Goal: Answer question/provide support

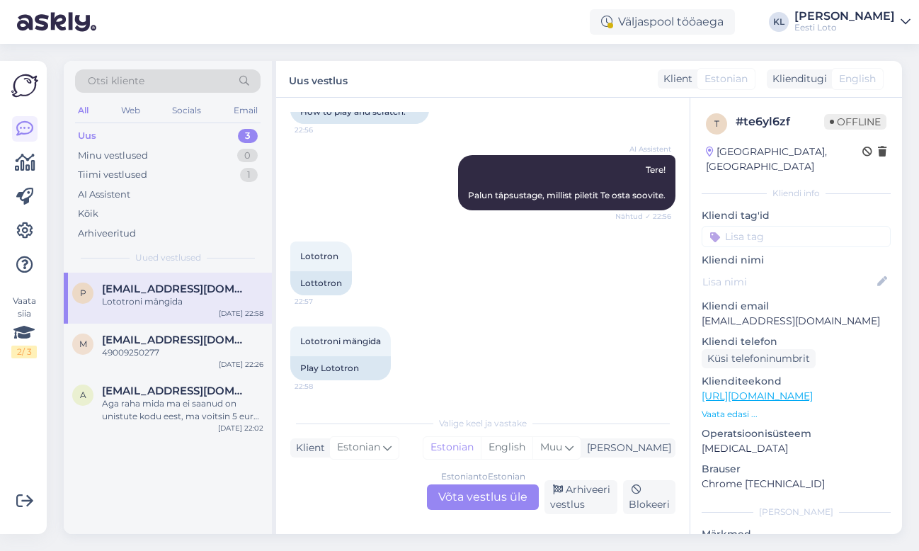
scroll to position [117, 0]
click at [466, 492] on div "Estonian to Estonian Võta vestlus üle" at bounding box center [483, 496] width 112 height 25
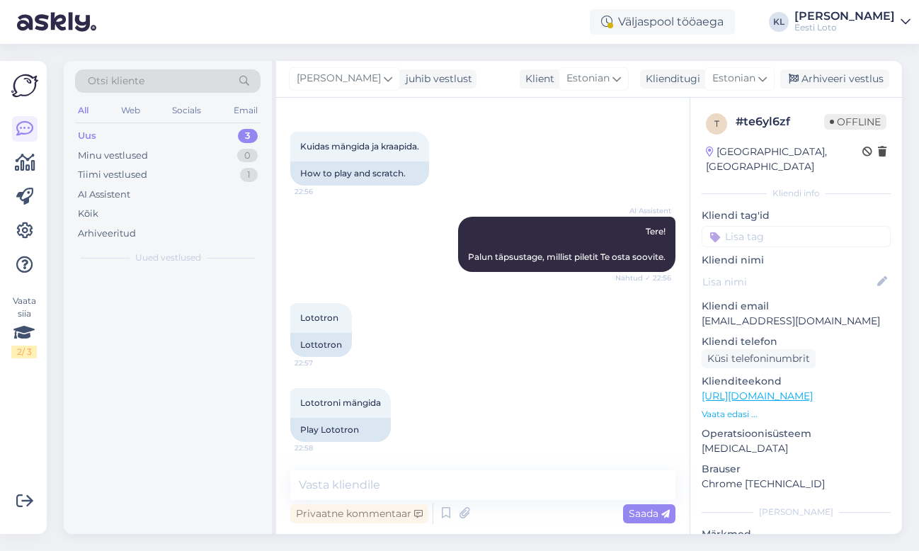
scroll to position [55, 0]
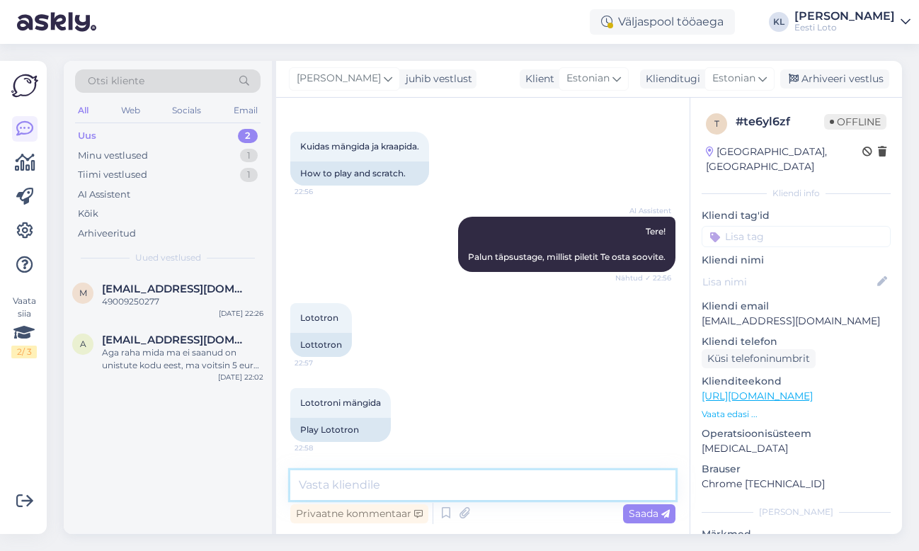
click at [400, 496] on textarea at bounding box center [482, 485] width 385 height 30
paste textarea "Mängujuhend: Kraabi [PERSON_NAME] mõlemad mänguväljad. Mäng 1: [PERSON_NAME] üh…"
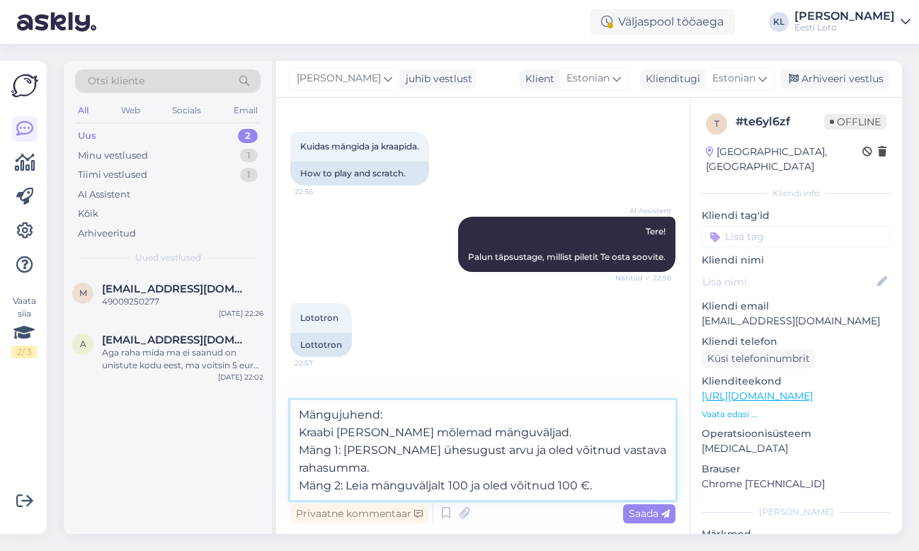
click at [296, 413] on textarea "Mängujuhend: Kraabi [PERSON_NAME] mõlemad mänguväljad. Mäng 1: [PERSON_NAME] üh…" at bounding box center [482, 450] width 385 height 100
type textarea "Lototroni mängujuhend: Kraabi [PERSON_NAME] mõlemad mänguväljad. Mäng 1: [PERSO…"
click at [641, 510] on span "Saada" at bounding box center [649, 513] width 41 height 13
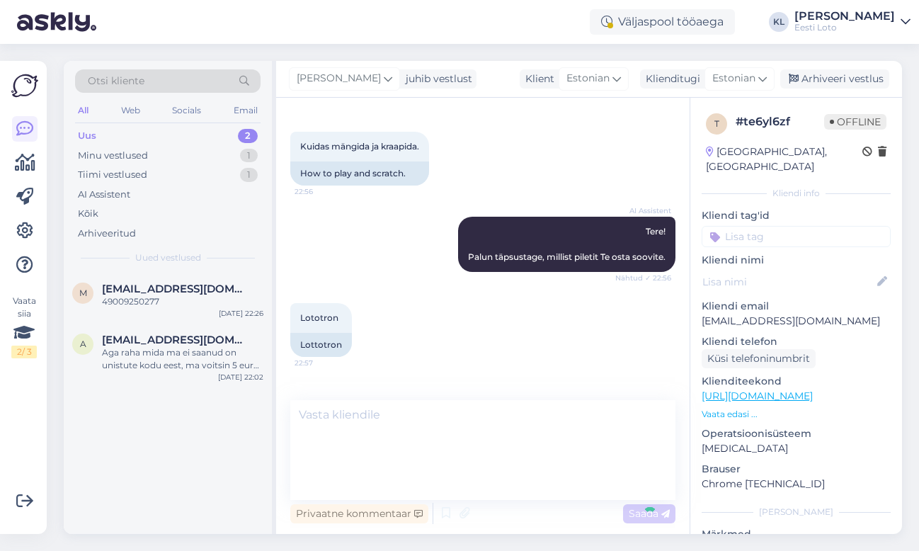
scroll to position [197, 0]
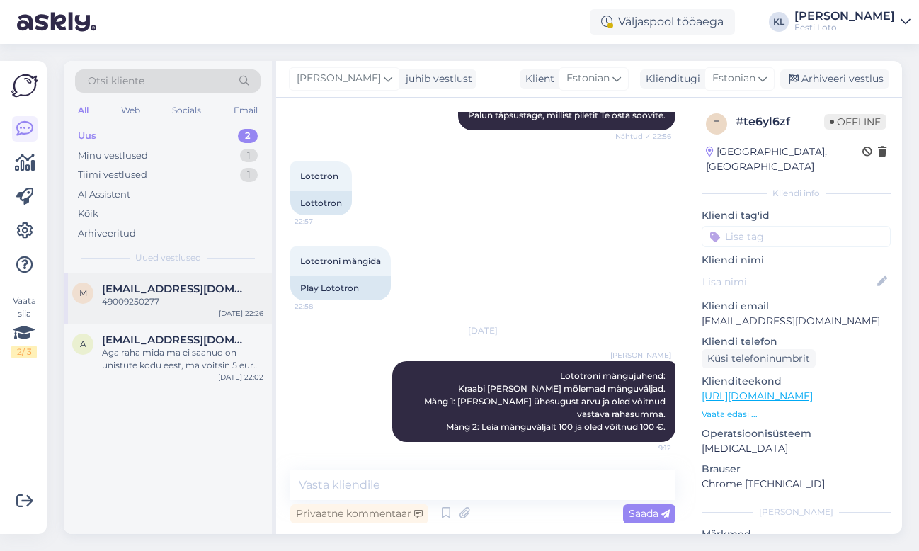
click at [176, 295] on div "49009250277" at bounding box center [182, 301] width 161 height 13
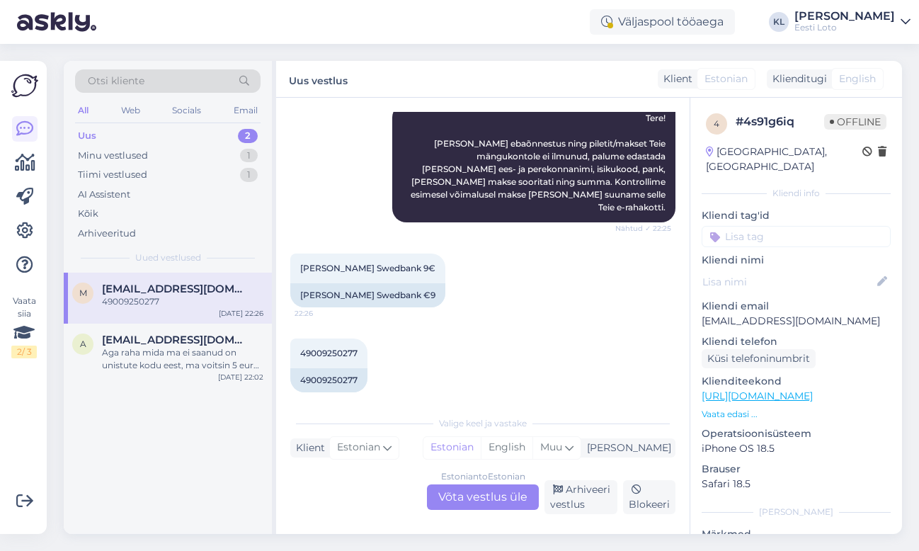
scroll to position [168, 0]
click at [331, 348] on span "49009250277" at bounding box center [328, 353] width 57 height 11
copy div "49009250277 22:26"
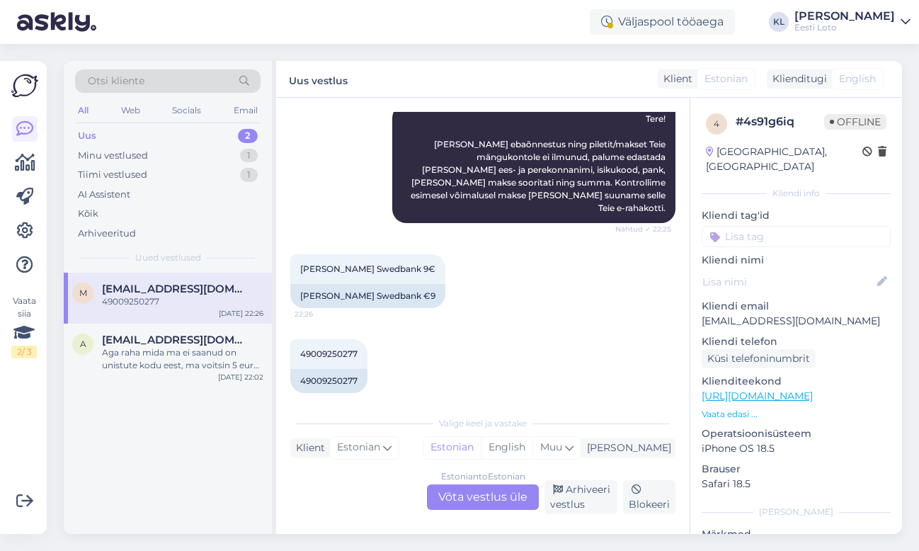
click at [480, 492] on div "Estonian to Estonian Võta vestlus üle" at bounding box center [483, 496] width 112 height 25
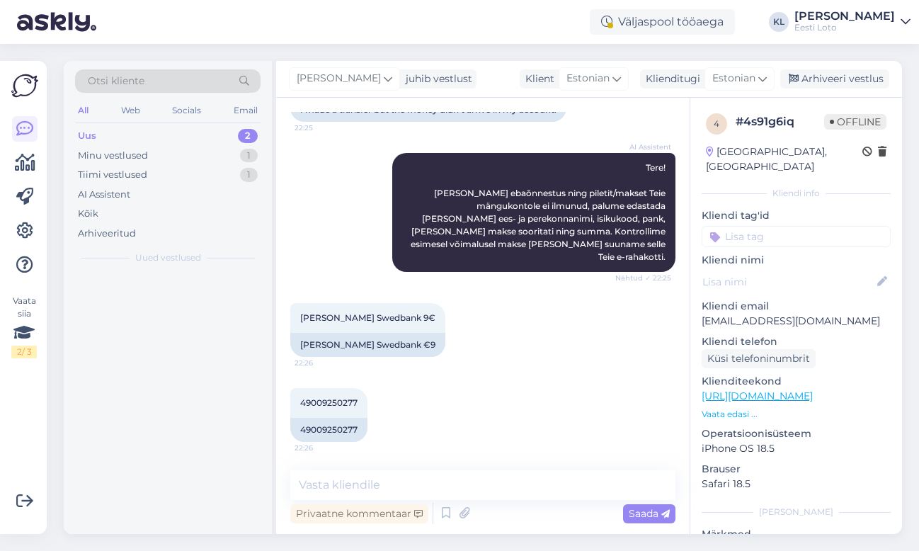
scroll to position [106, 0]
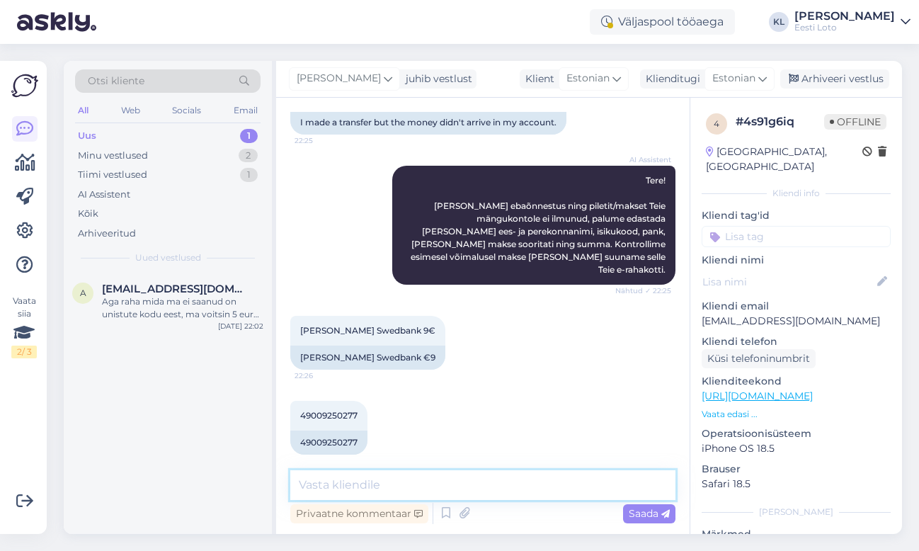
click at [390, 486] on textarea at bounding box center [482, 485] width 385 height 30
paste textarea "Kahjuks Teie sissemakse ebaõnnestus tehnilise [PERSON_NAME] tõttu. Kontrollisim…"
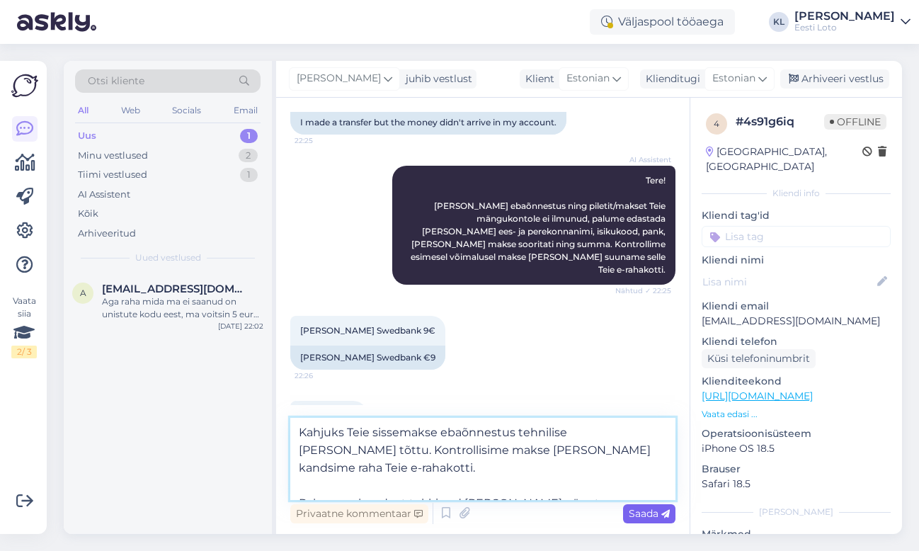
type textarea "Kahjuks Teie sissemakse ebaõnnestus tehnilise [PERSON_NAME] tõttu. Kontrollisim…"
click at [629, 513] on span "Saada" at bounding box center [649, 513] width 41 height 13
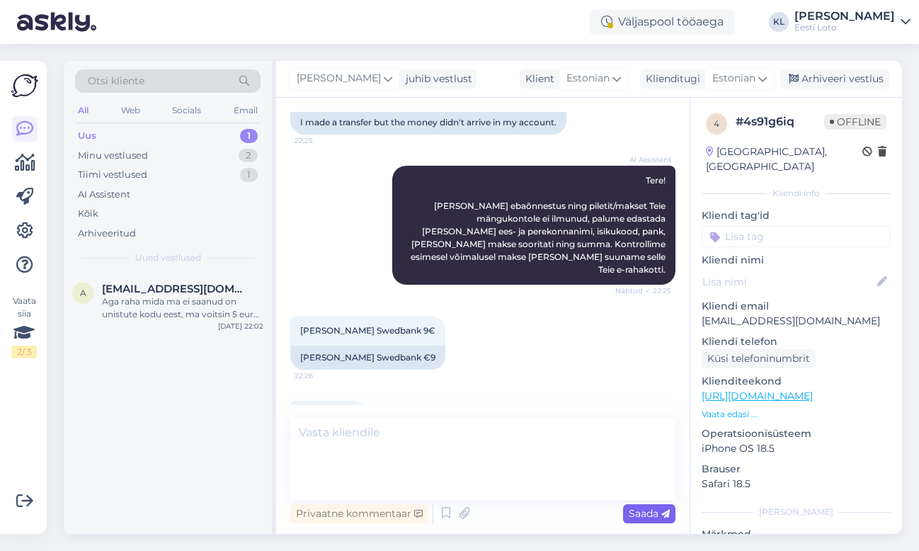
scroll to position [235, 0]
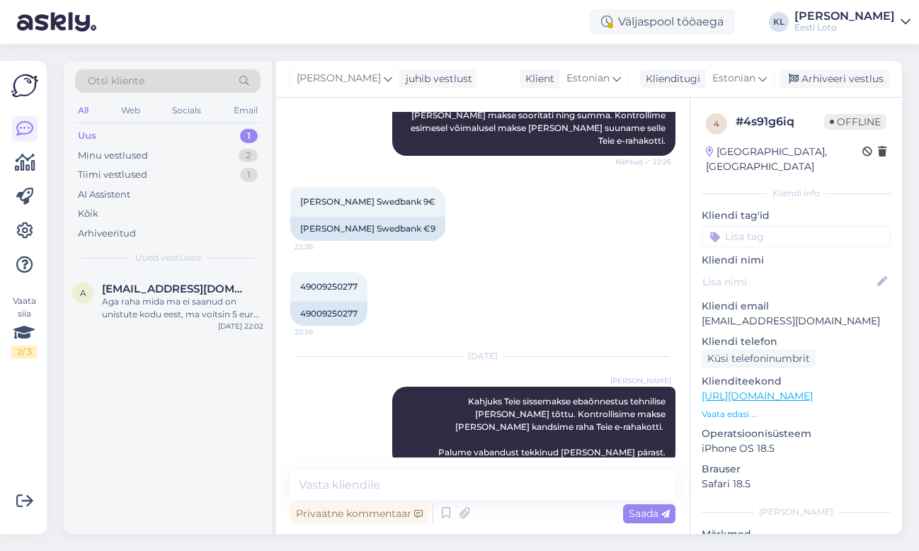
click at [774, 226] on input at bounding box center [796, 236] width 189 height 21
type input "e-raha"
click at [795, 271] on span "E-rahakott" at bounding box center [796, 275] width 46 height 8
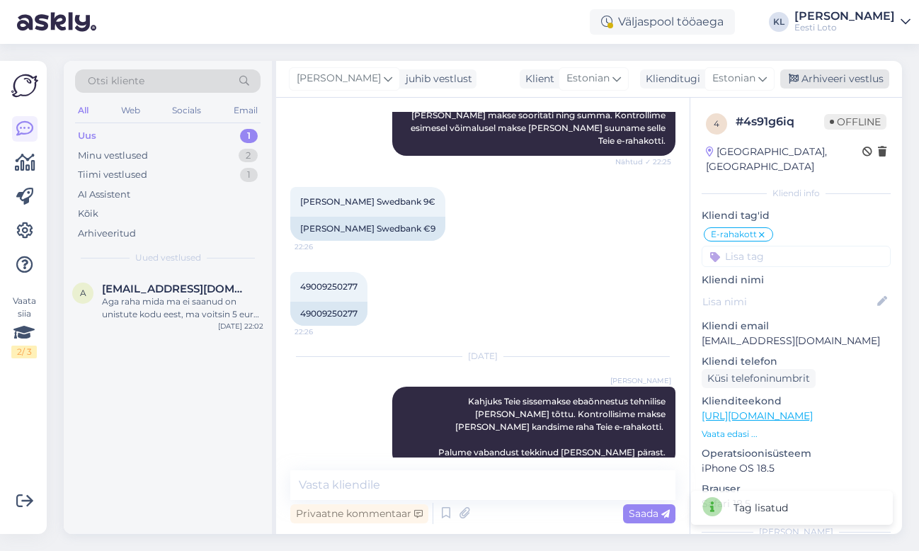
click at [847, 83] on div "Arhiveeri vestlus" at bounding box center [834, 78] width 109 height 19
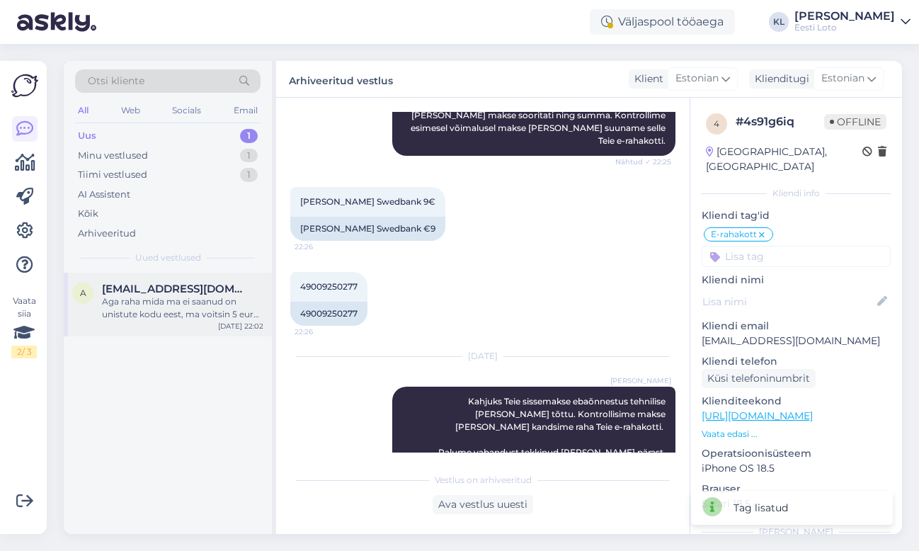
click at [168, 289] on span "[EMAIL_ADDRESS][DOMAIN_NAME]" at bounding box center [175, 288] width 147 height 13
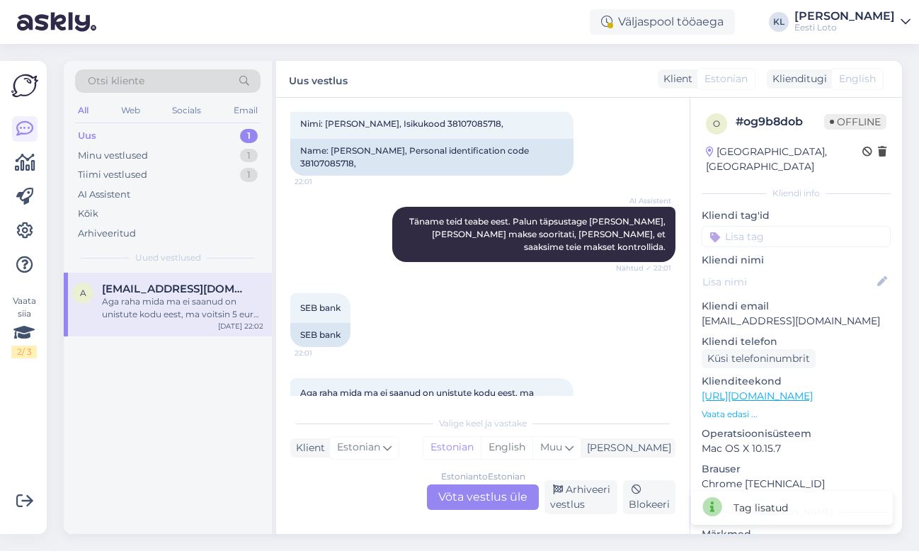
scroll to position [496, 0]
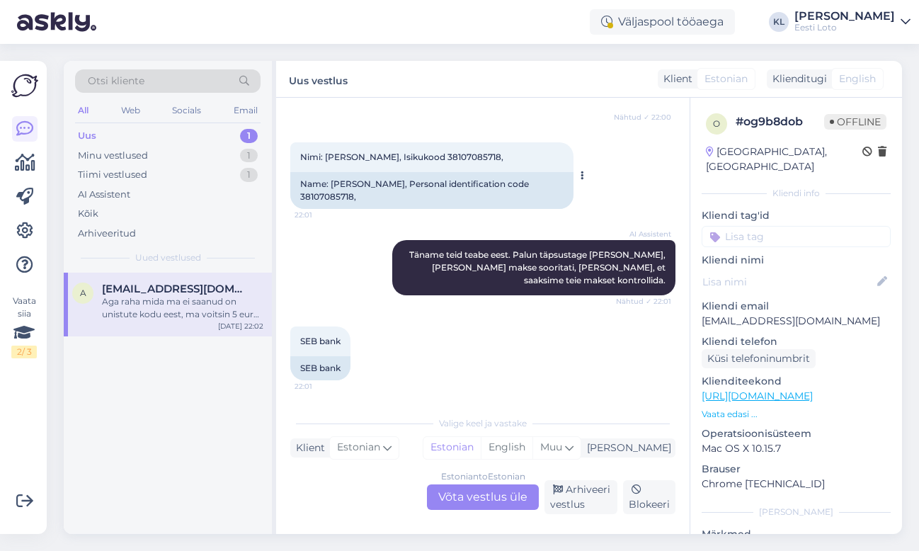
click at [459, 152] on span "Nimi: [PERSON_NAME], Isikukood 38107085718," at bounding box center [401, 157] width 203 height 11
copy span "38107085718"
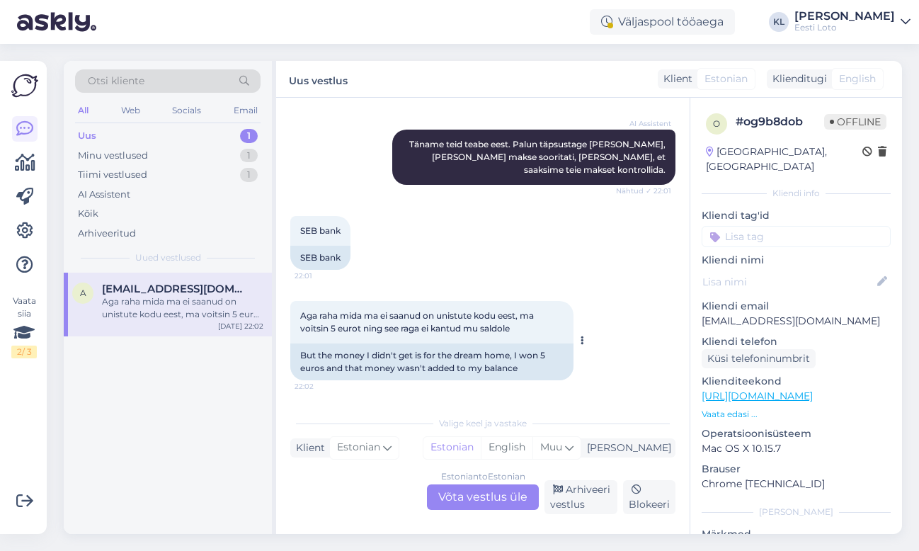
scroll to position [607, 0]
click at [460, 496] on div "Estonian to Estonian Võta vestlus üle" at bounding box center [483, 496] width 112 height 25
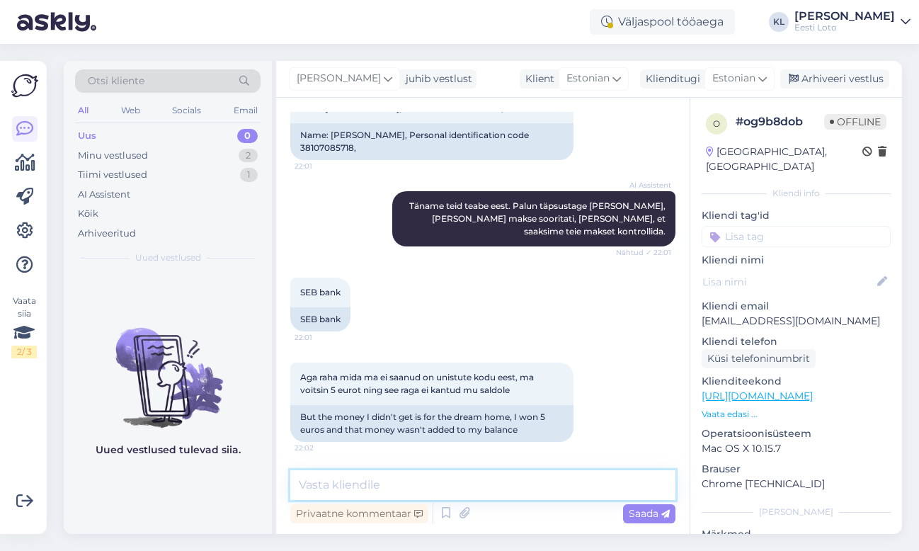
click at [465, 493] on textarea at bounding box center [482, 485] width 385 height 30
paste textarea "Hetkel näeme, et Teie mängukontol on e-kiirloterii pilet „Unistuste kodu“ lõpun…"
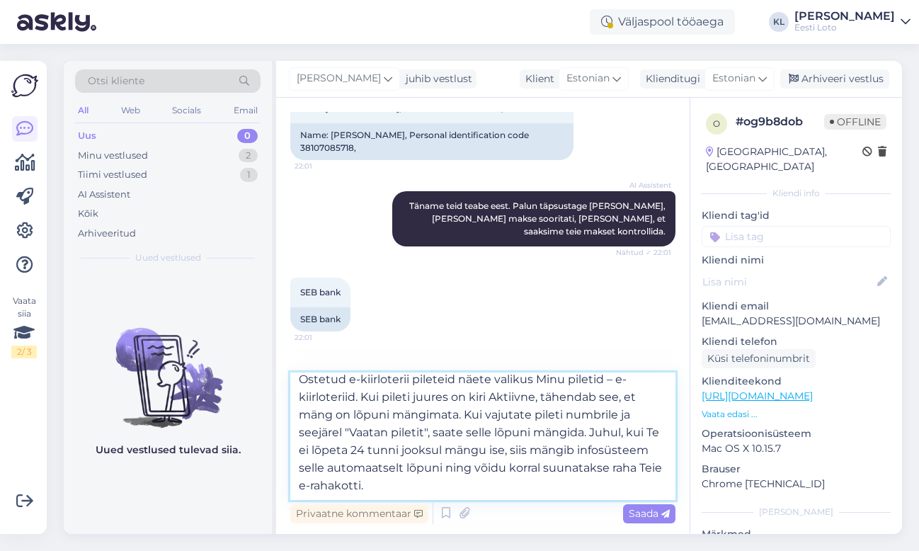
scroll to position [61, 0]
type textarea "Hetkel näeme, et Teie mängukontol on e-kiirloterii pilet „Unistuste kodu“ lõpun…"
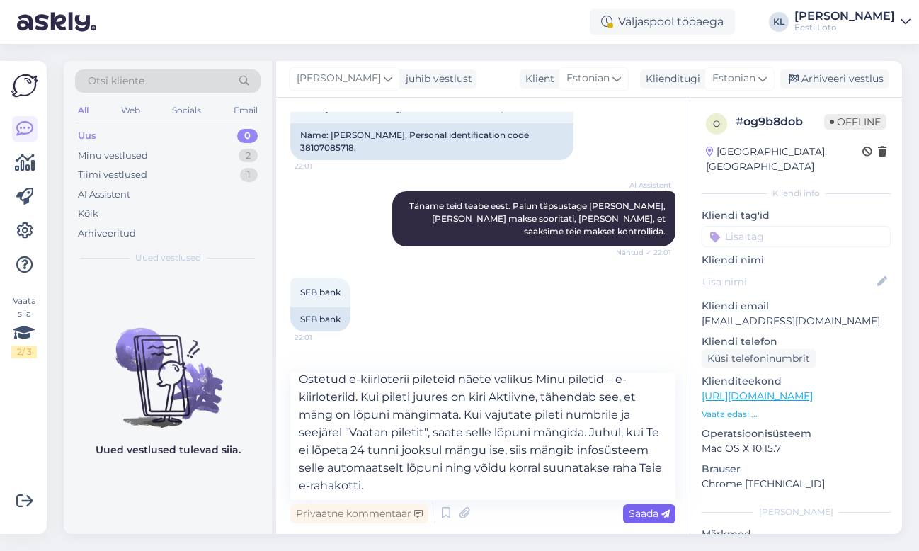
click at [641, 515] on span "Saada" at bounding box center [649, 513] width 41 height 13
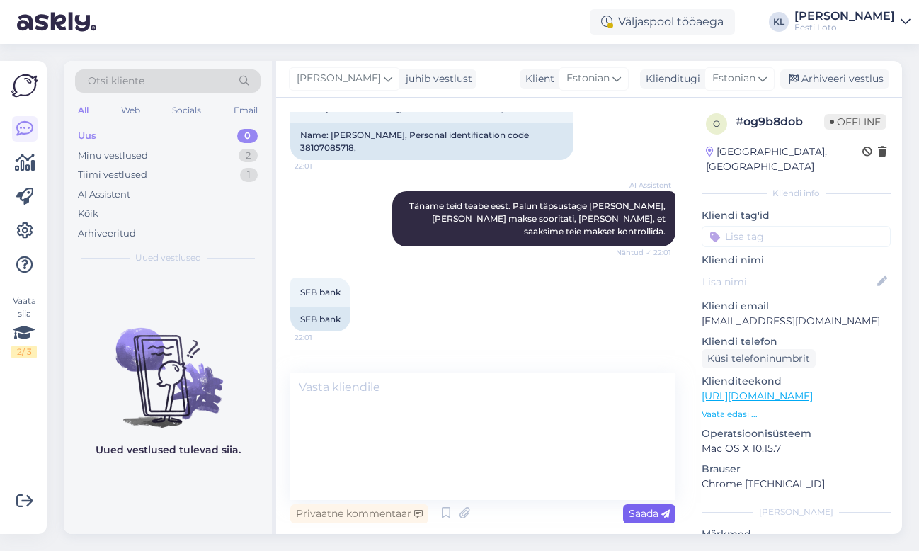
scroll to position [0, 0]
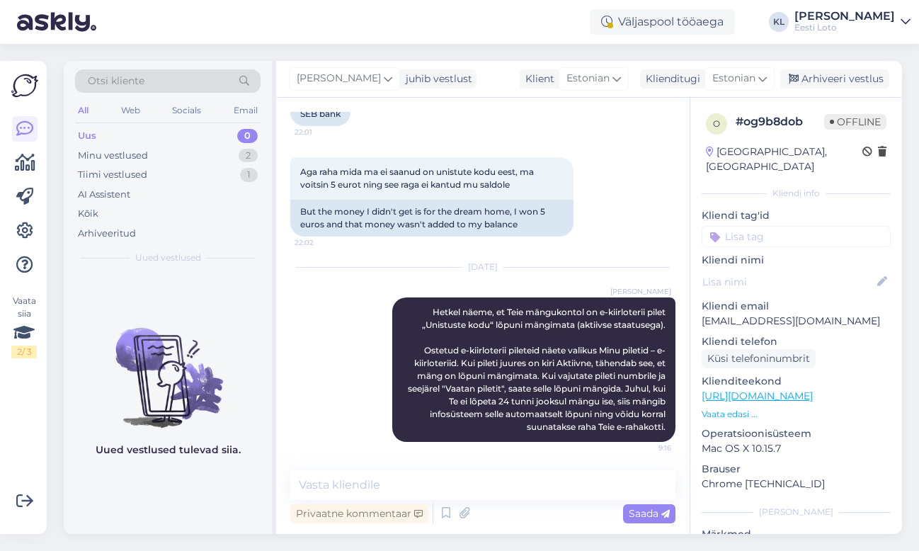
click at [762, 226] on input at bounding box center [796, 236] width 189 height 21
type input "e-kii"
click at [797, 271] on span "e-kiirloterii" at bounding box center [796, 275] width 45 height 8
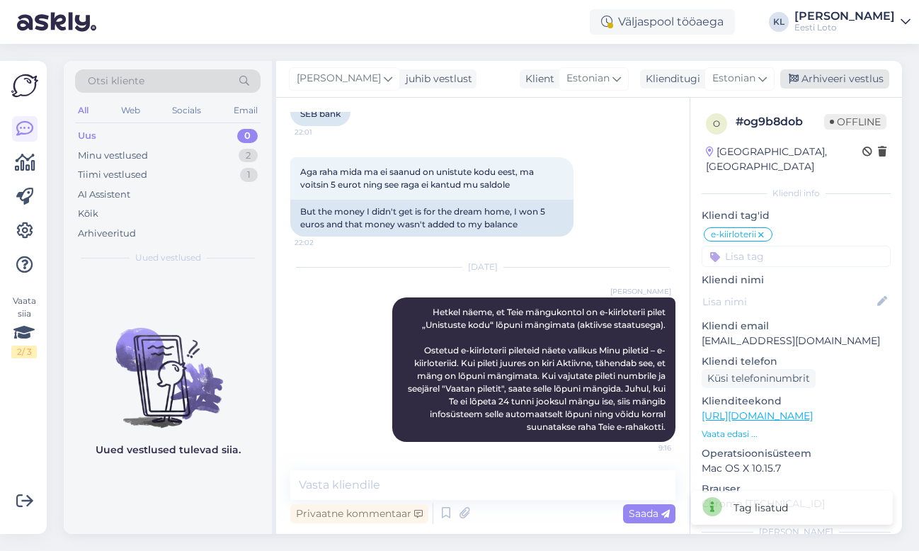
click at [845, 72] on div "Arhiveeri vestlus" at bounding box center [834, 78] width 109 height 19
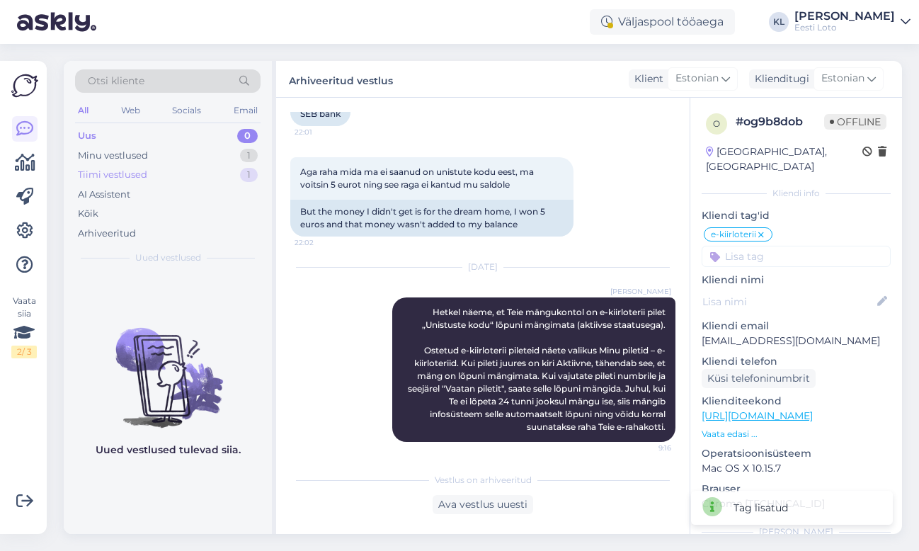
click at [173, 177] on div "Tiimi vestlused 1" at bounding box center [167, 175] width 185 height 20
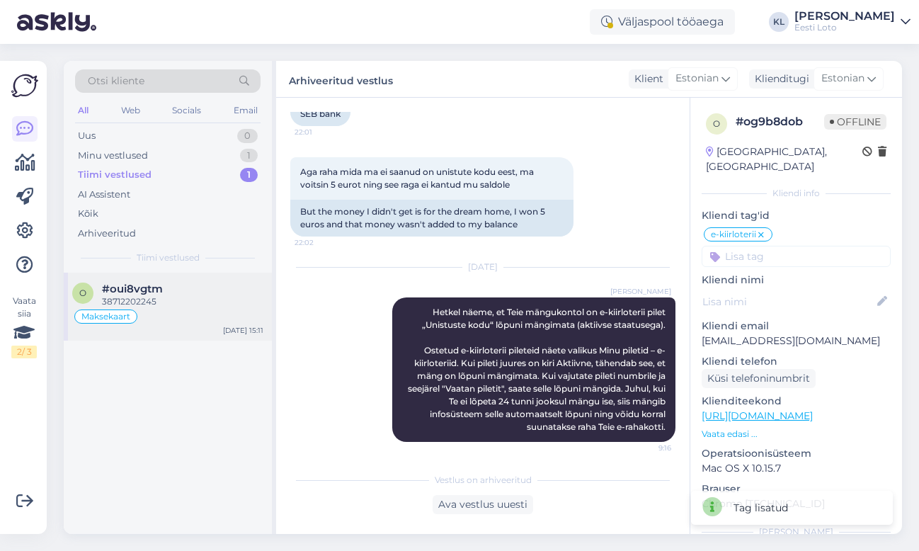
click at [156, 308] on div "Maksekaart" at bounding box center [167, 316] width 191 height 17
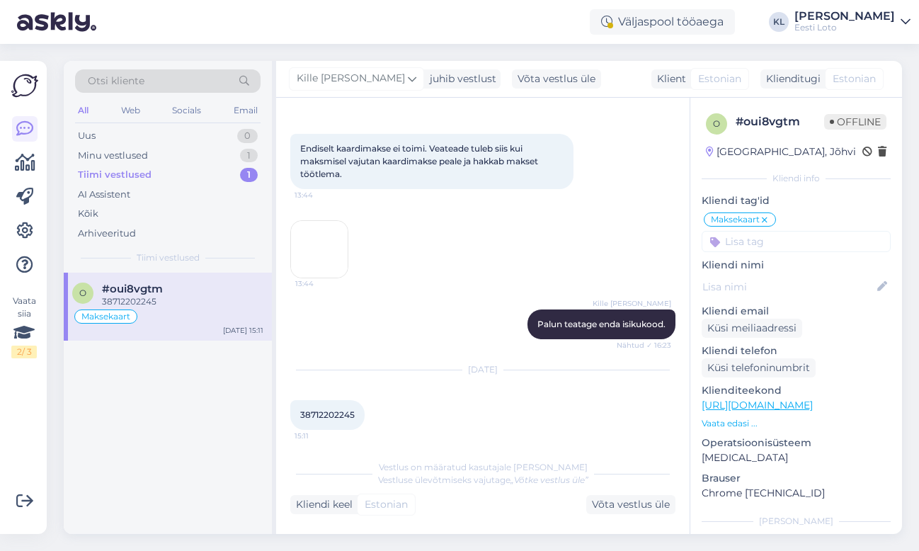
scroll to position [999, 0]
click at [324, 266] on img at bounding box center [319, 247] width 57 height 57
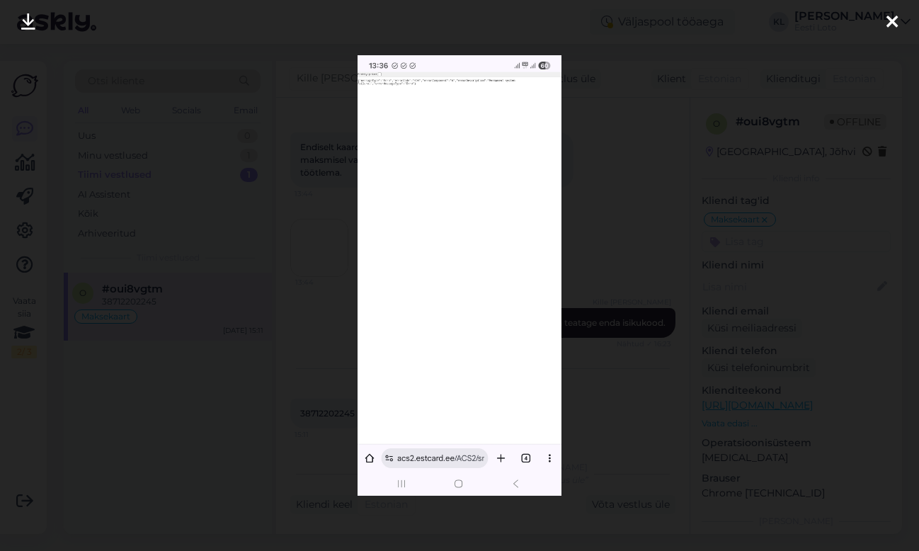
click at [887, 18] on icon at bounding box center [891, 22] width 11 height 18
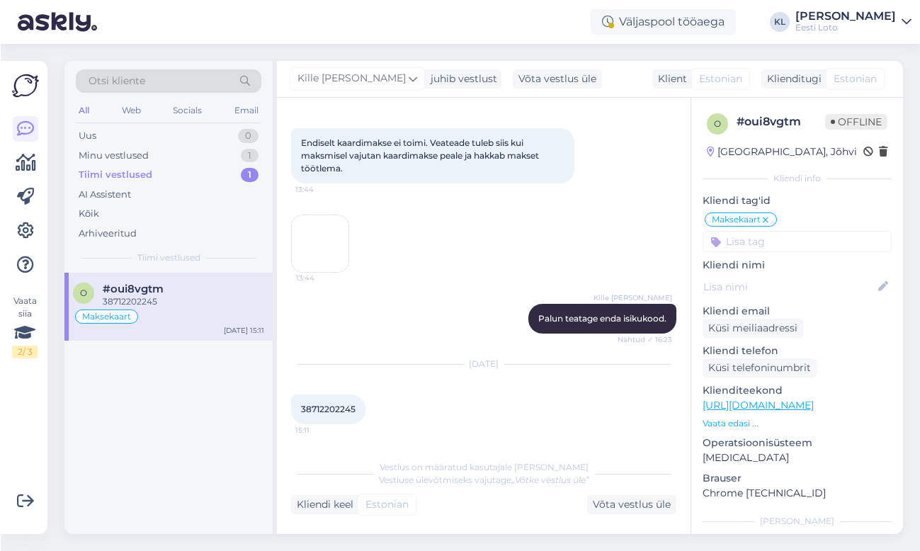
scroll to position [1003, 0]
click at [331, 406] on span "38712202245" at bounding box center [327, 409] width 55 height 11
copy div "38712202245 15:11"
click at [239, 130] on div "Uus 1" at bounding box center [167, 136] width 185 height 20
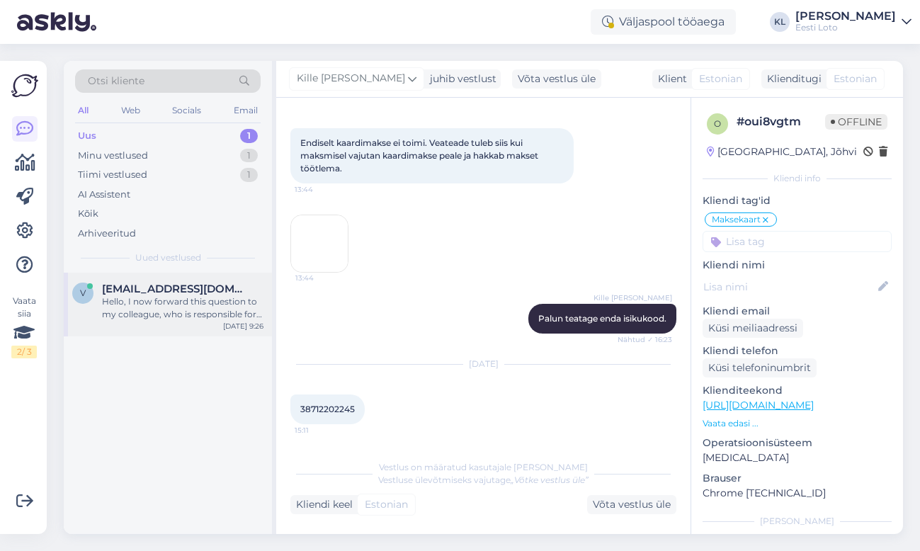
click at [182, 287] on span "[EMAIL_ADDRESS][DOMAIN_NAME]" at bounding box center [175, 288] width 147 height 13
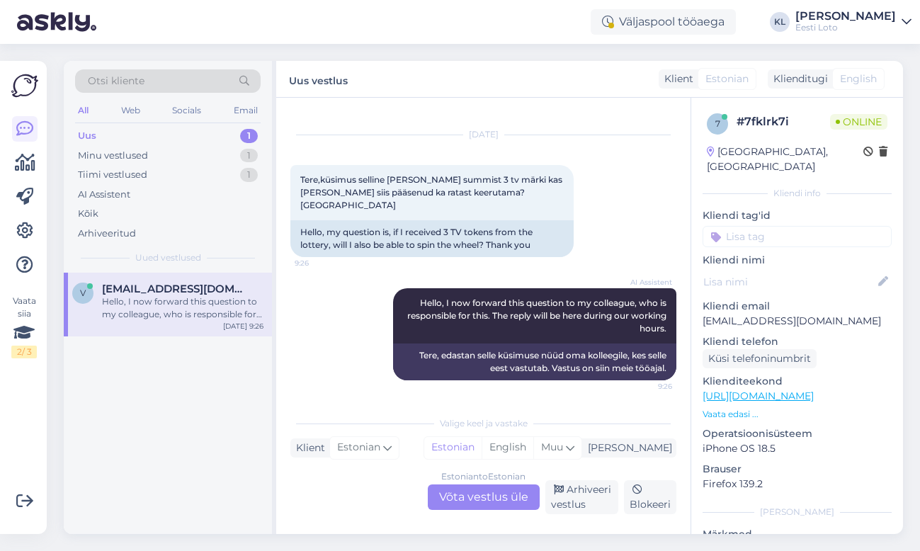
scroll to position [9, 0]
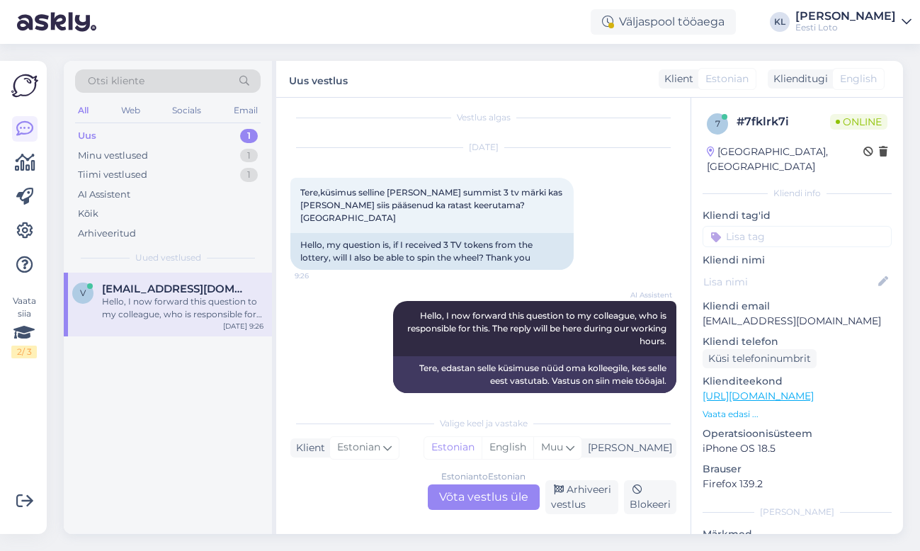
click at [472, 501] on div "Estonian to Estonian Võta vestlus üle" at bounding box center [484, 496] width 112 height 25
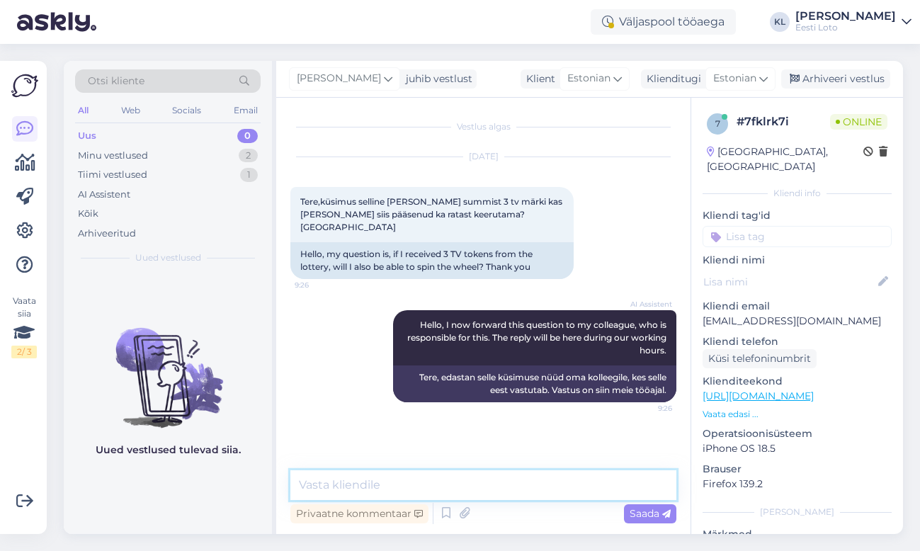
click at [406, 479] on textarea at bounding box center [483, 485] width 386 height 30
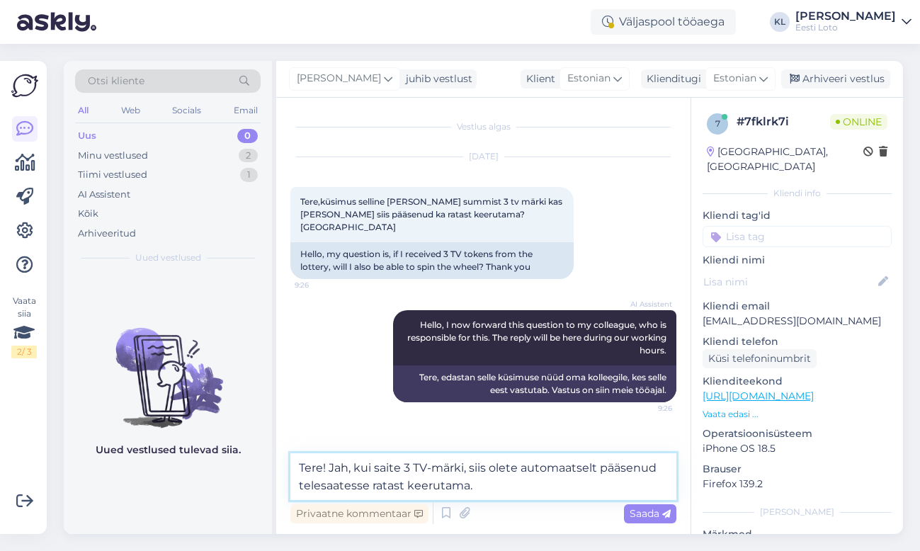
type textarea "Tere! Jah, kui saite 3 TV-märki, siis olete automaatselt pääsenud telesaatesse …"
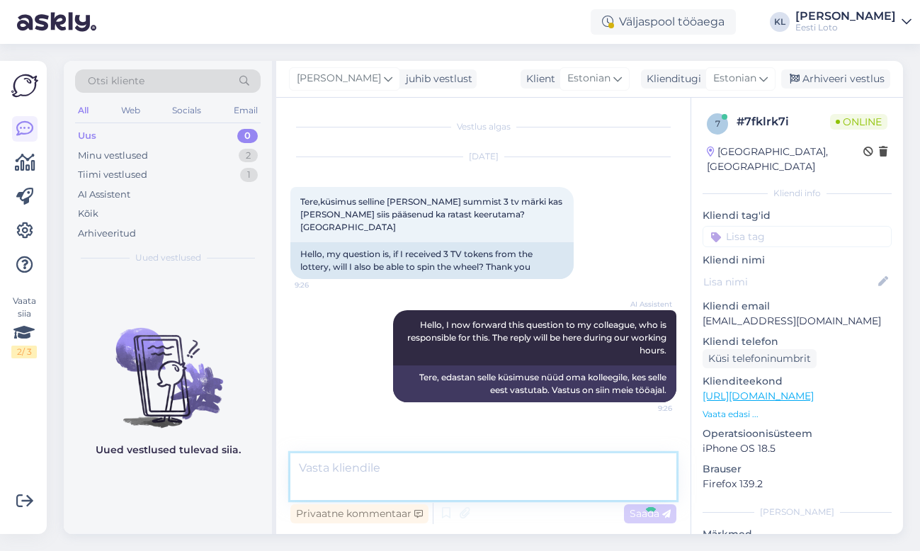
scroll to position [21, 0]
